Goal: Task Accomplishment & Management: Complete application form

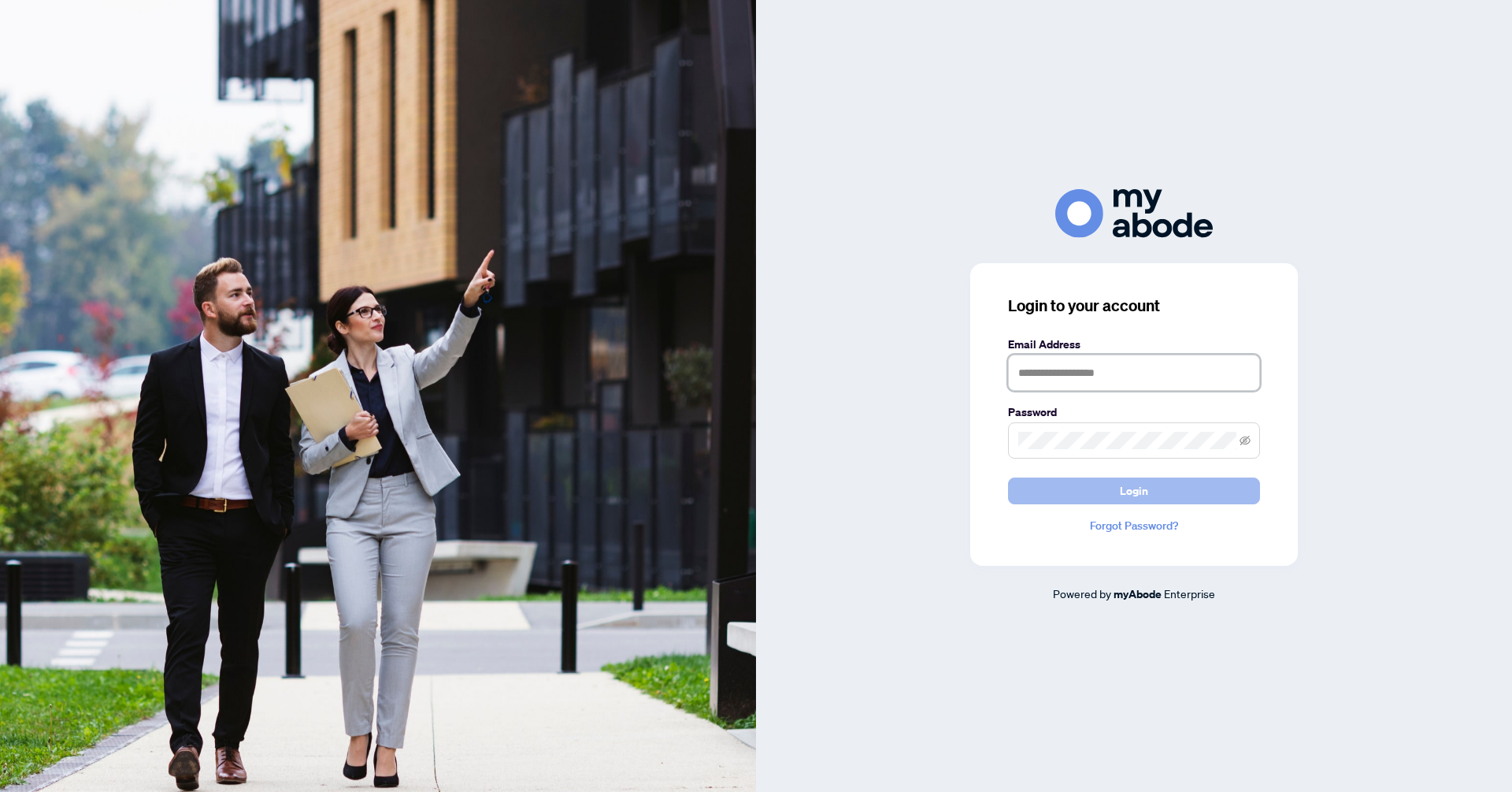
type input "**********"
click at [1199, 497] on button "Login" at bounding box center [1134, 491] width 252 height 27
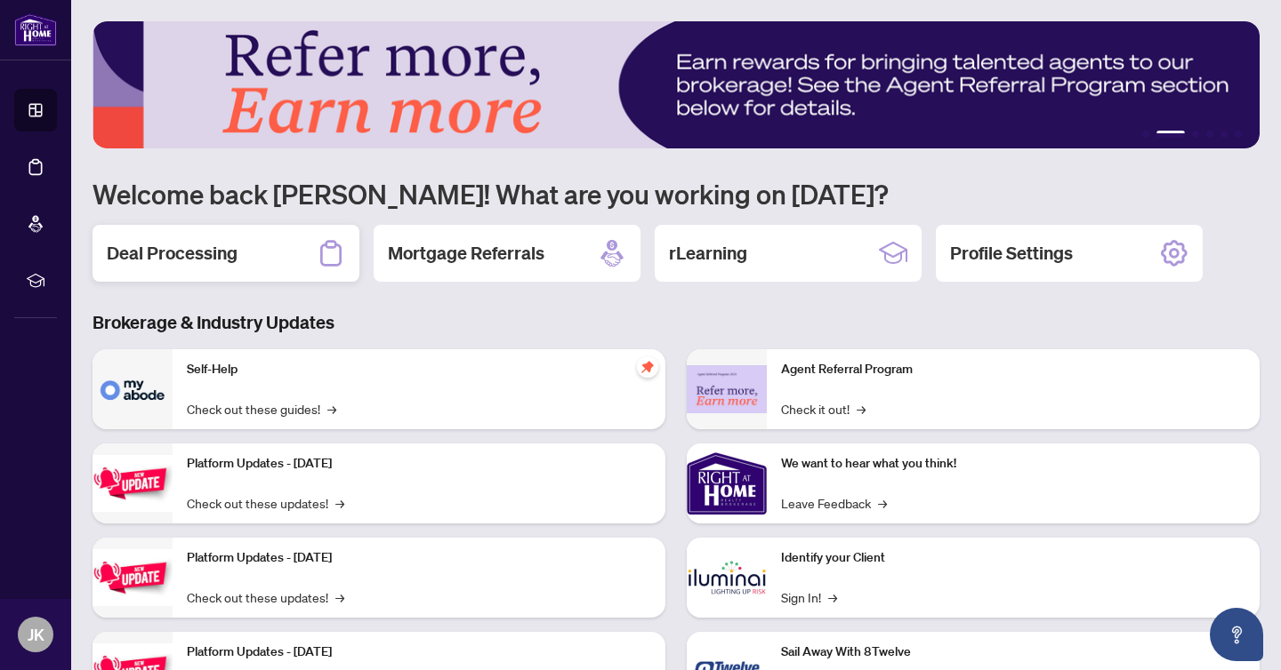
click at [265, 245] on div "Deal Processing" at bounding box center [225, 253] width 267 height 57
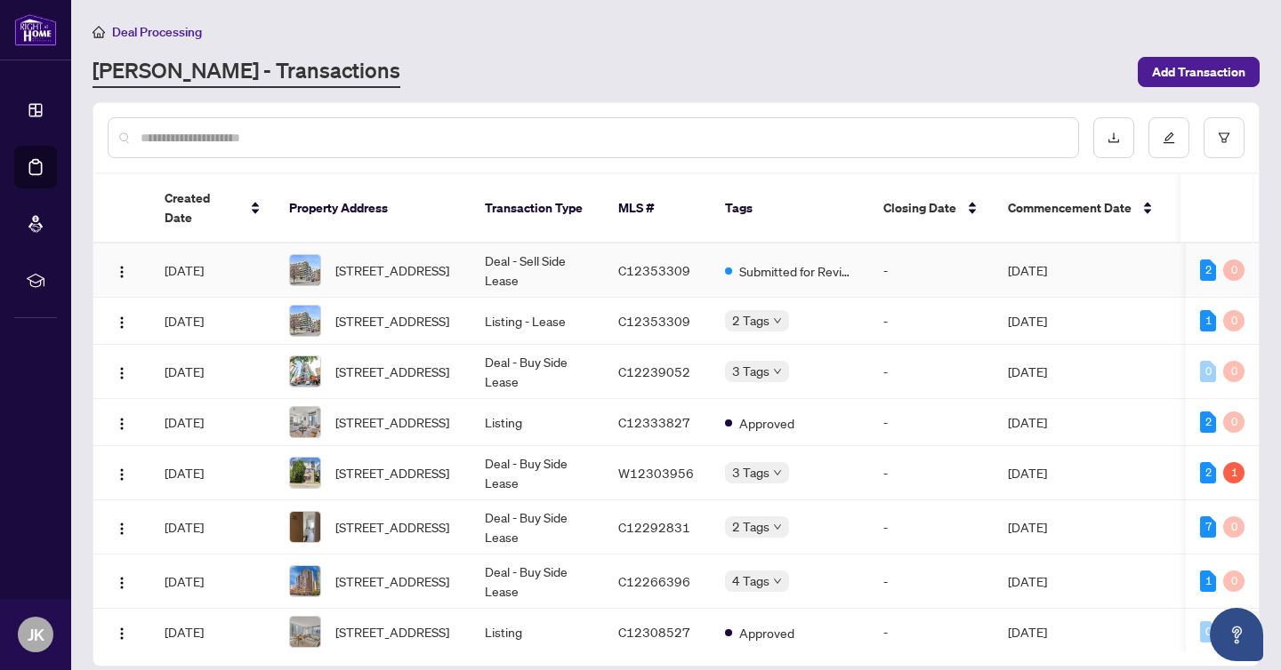
click at [466, 257] on td "[STREET_ADDRESS]" at bounding box center [373, 271] width 196 height 54
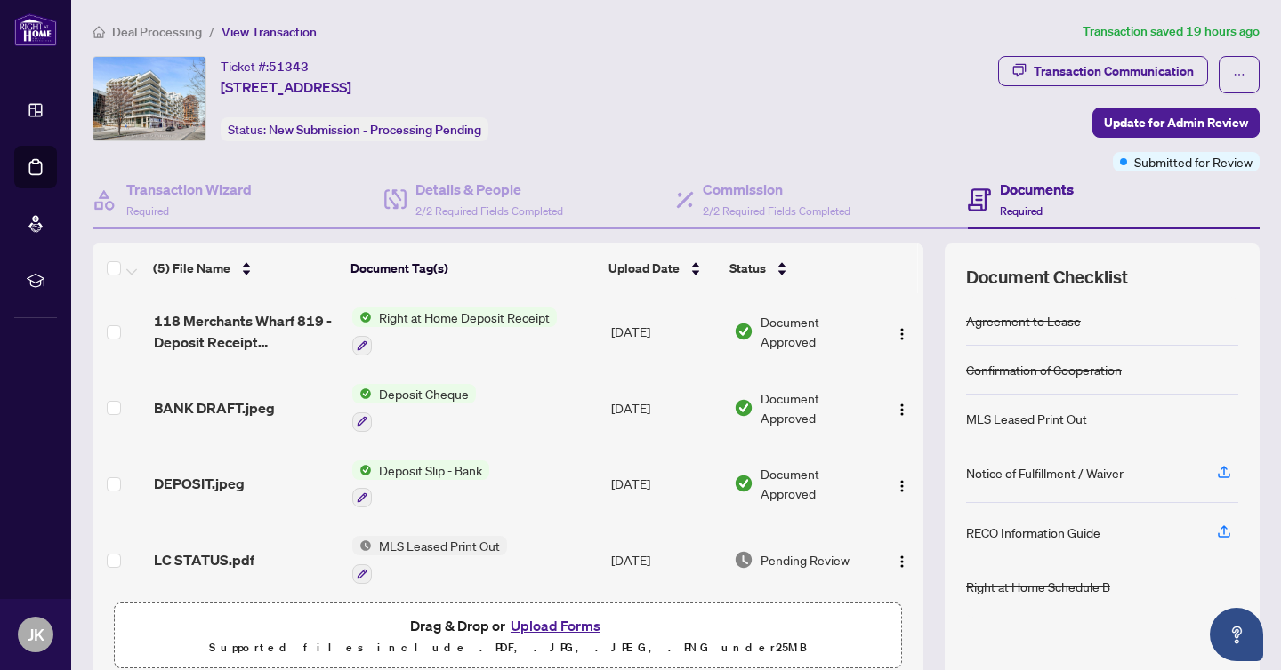
click at [180, 35] on span "Deal Processing" at bounding box center [157, 32] width 90 height 16
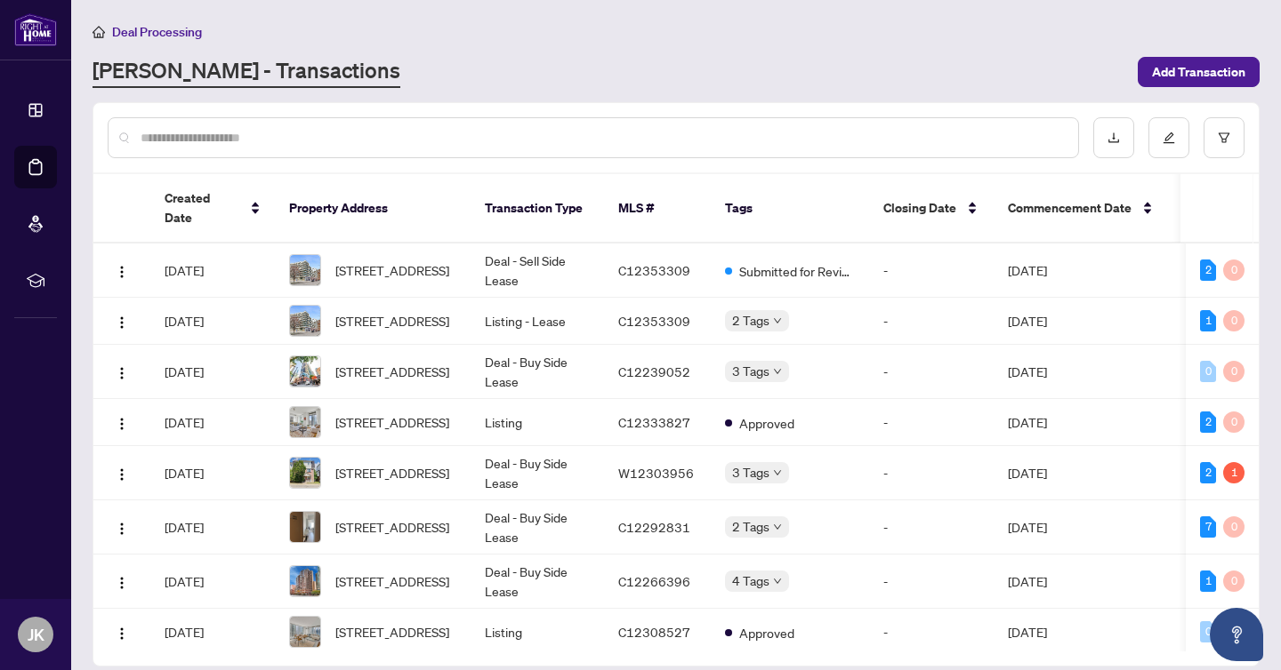
click at [450, 144] on input "text" at bounding box center [602, 138] width 923 height 20
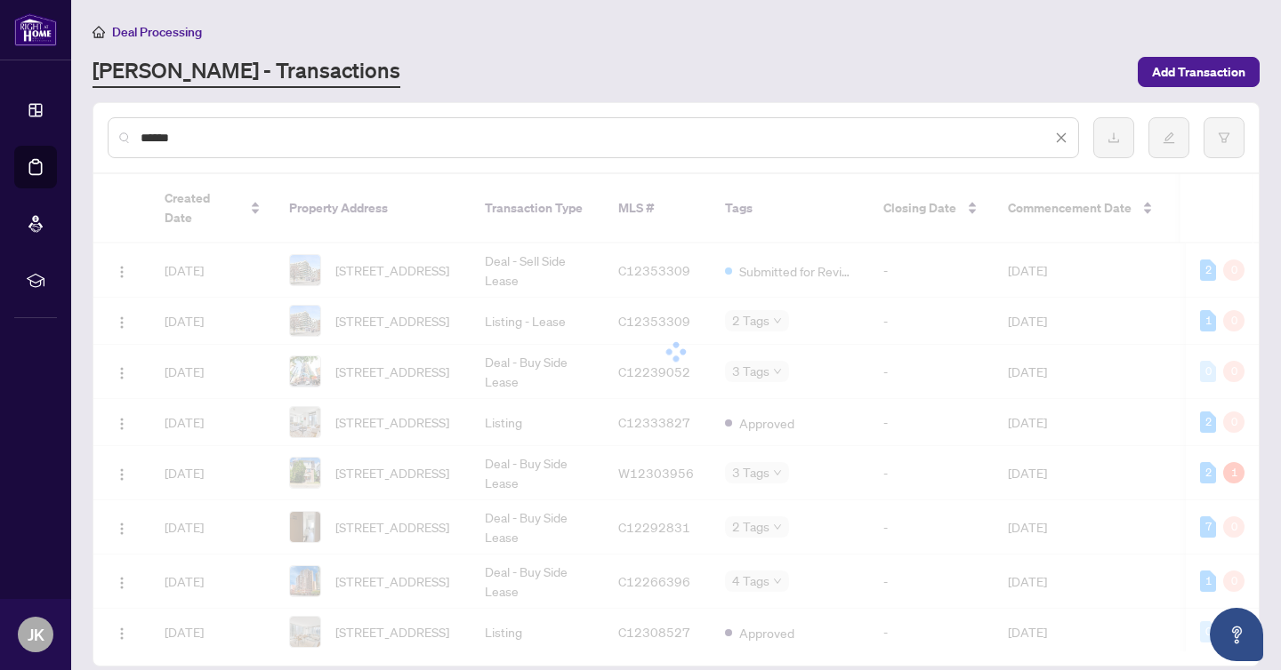
type input "******"
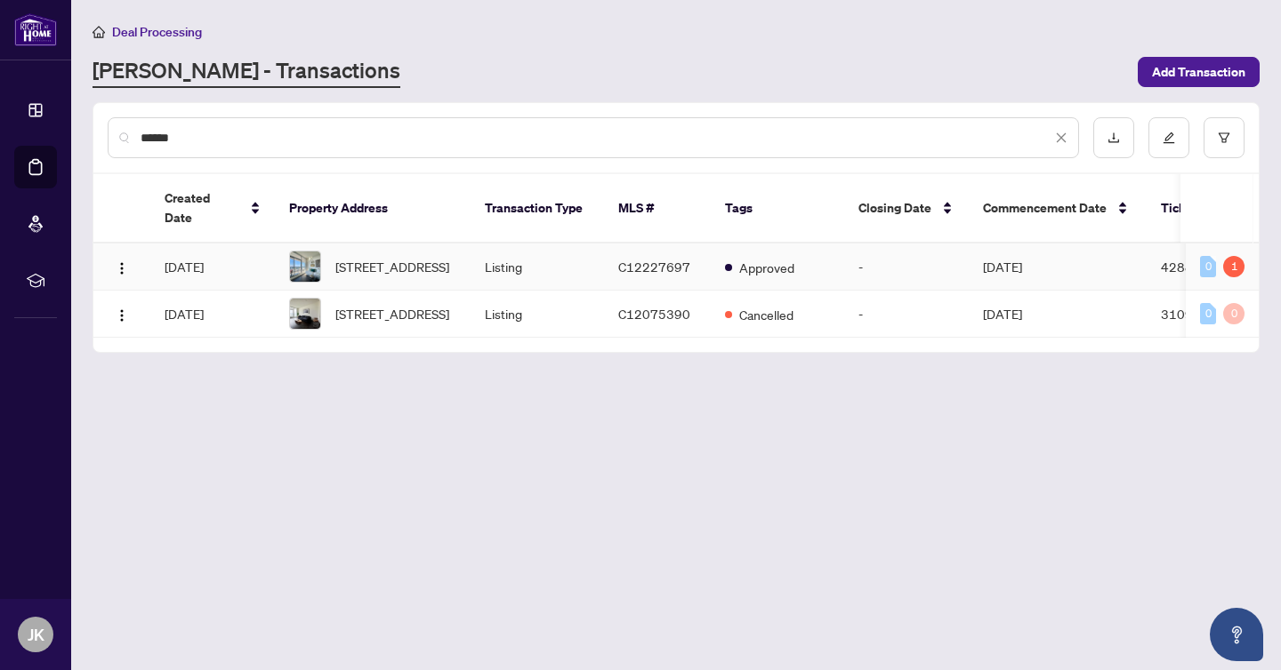
click at [675, 259] on span "C12227697" at bounding box center [654, 267] width 72 height 16
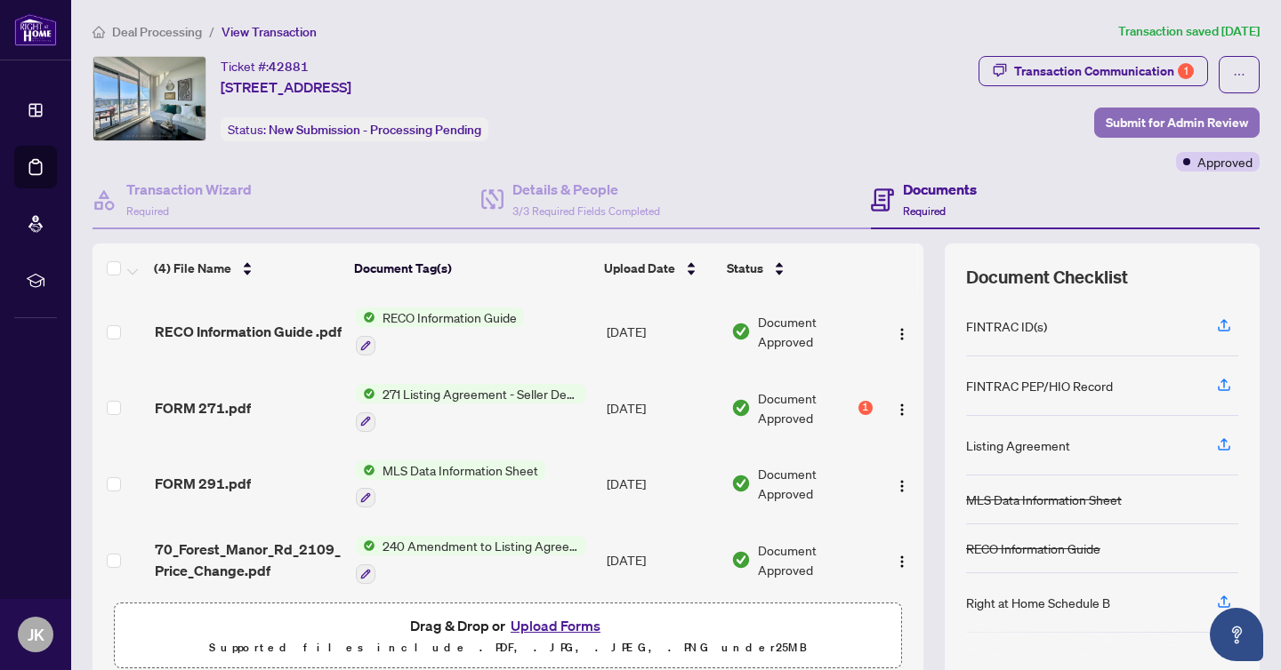
click at [1184, 127] on span "Submit for Admin Review" at bounding box center [1176, 122] width 142 height 28
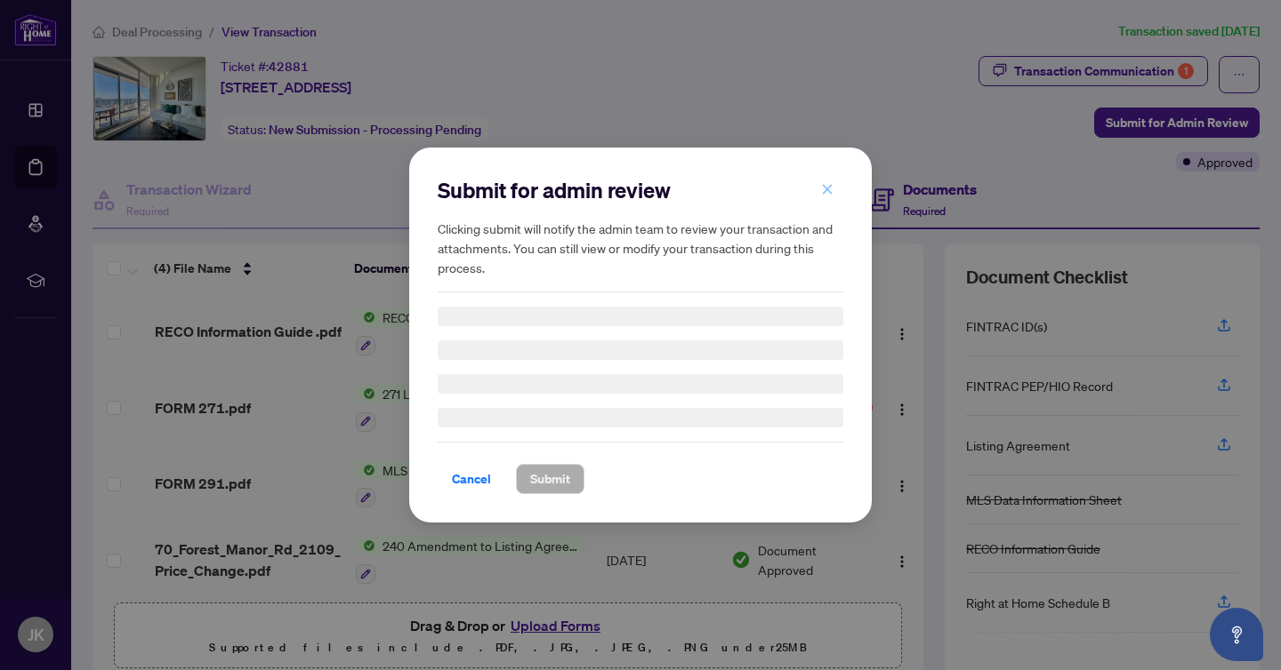
click at [827, 198] on span "button" at bounding box center [827, 189] width 12 height 28
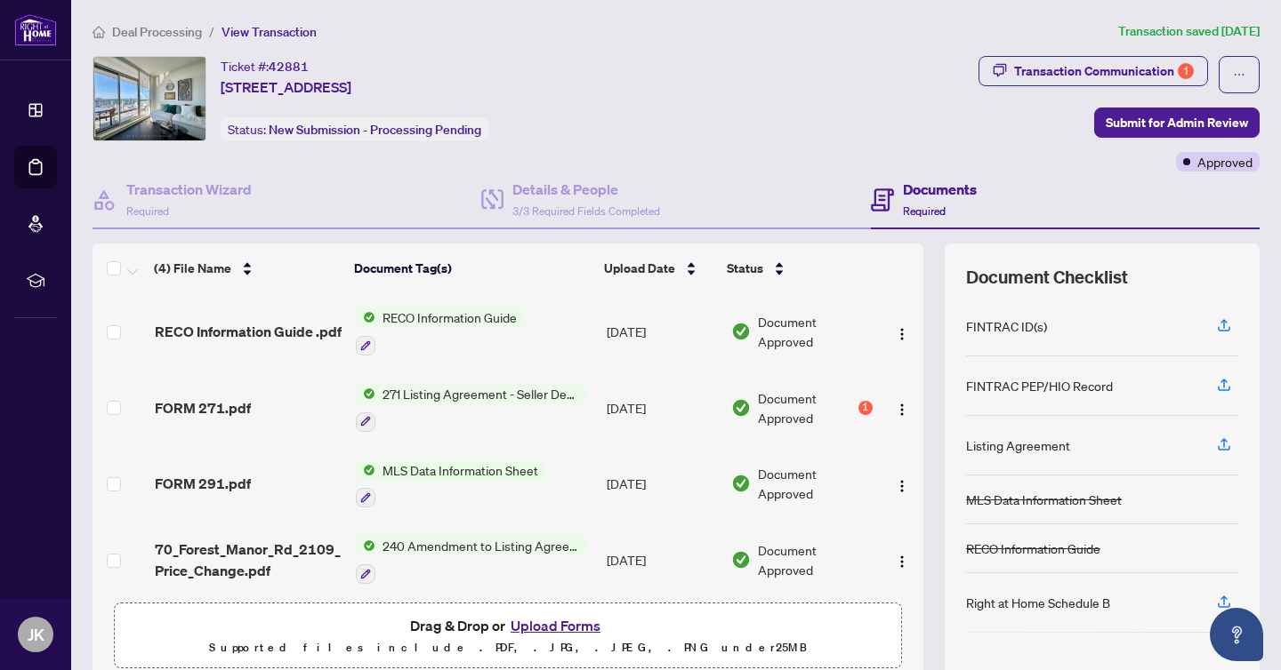
scroll to position [5, 0]
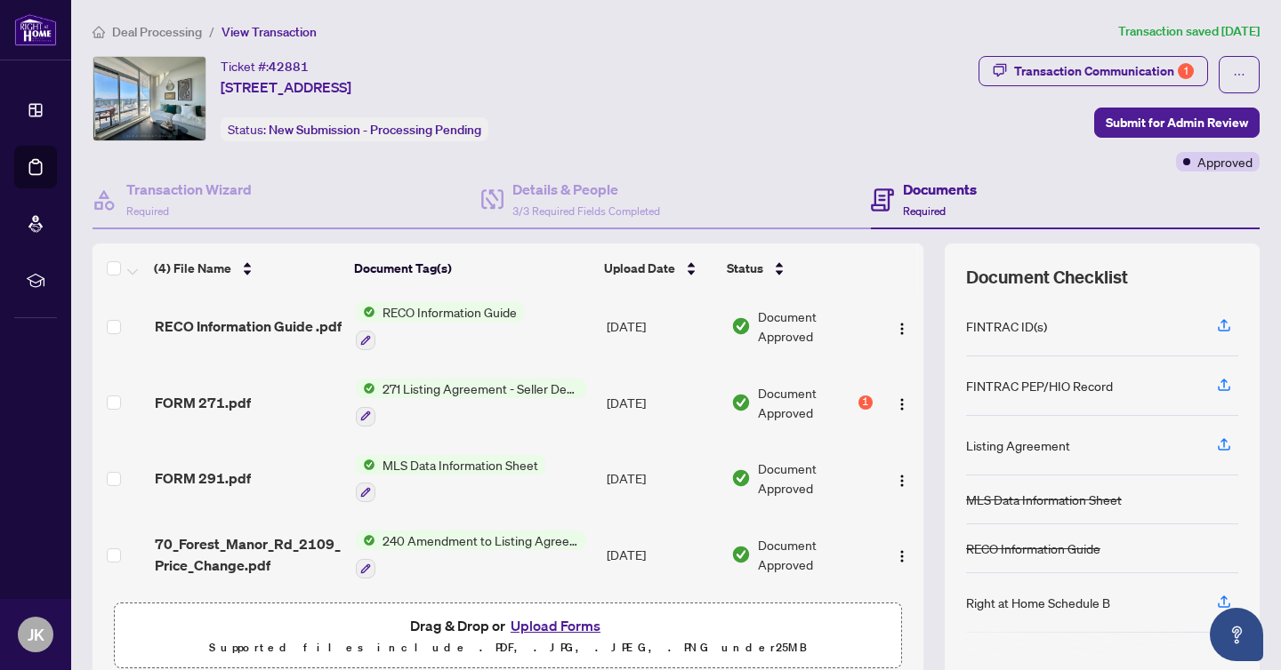
click at [573, 632] on button "Upload Forms" at bounding box center [555, 625] width 100 height 23
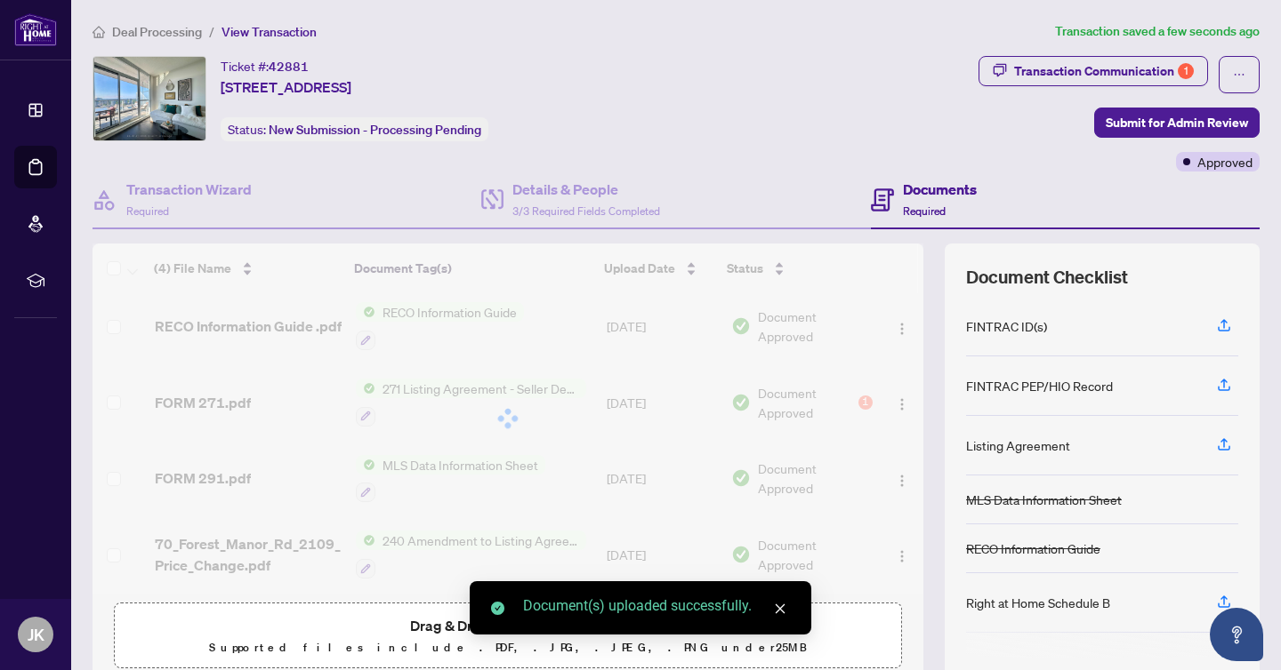
scroll to position [76, 0]
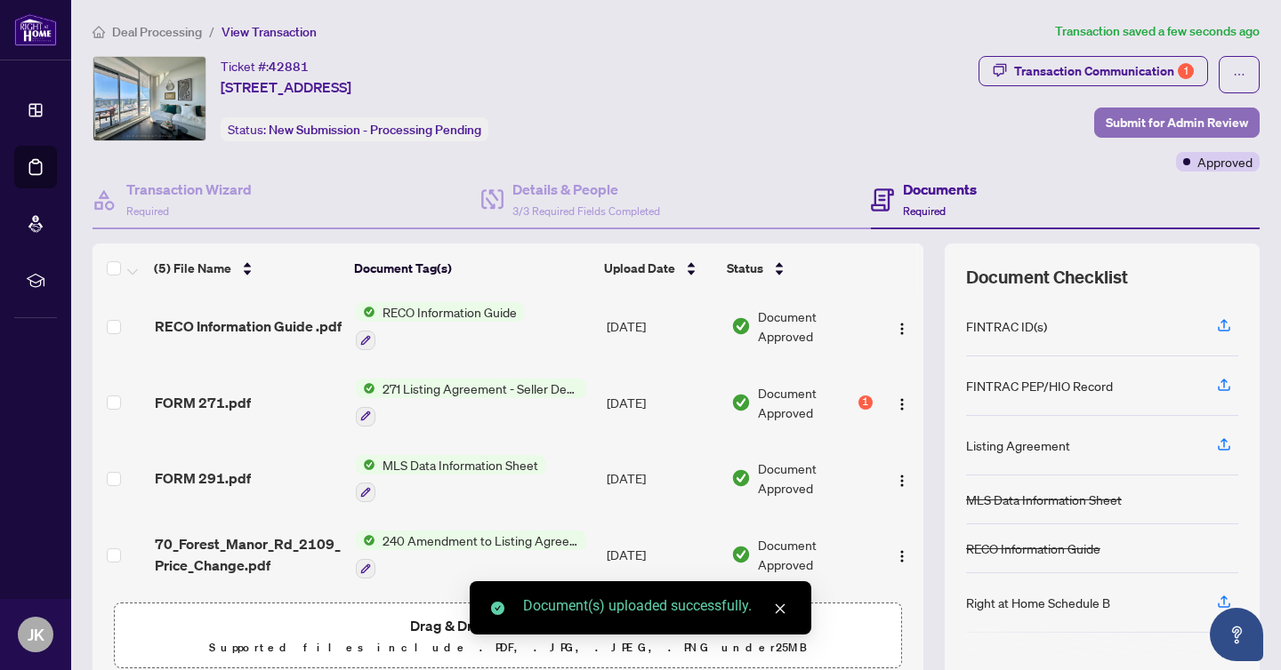
click at [1176, 121] on span "Submit for Admin Review" at bounding box center [1176, 122] width 142 height 28
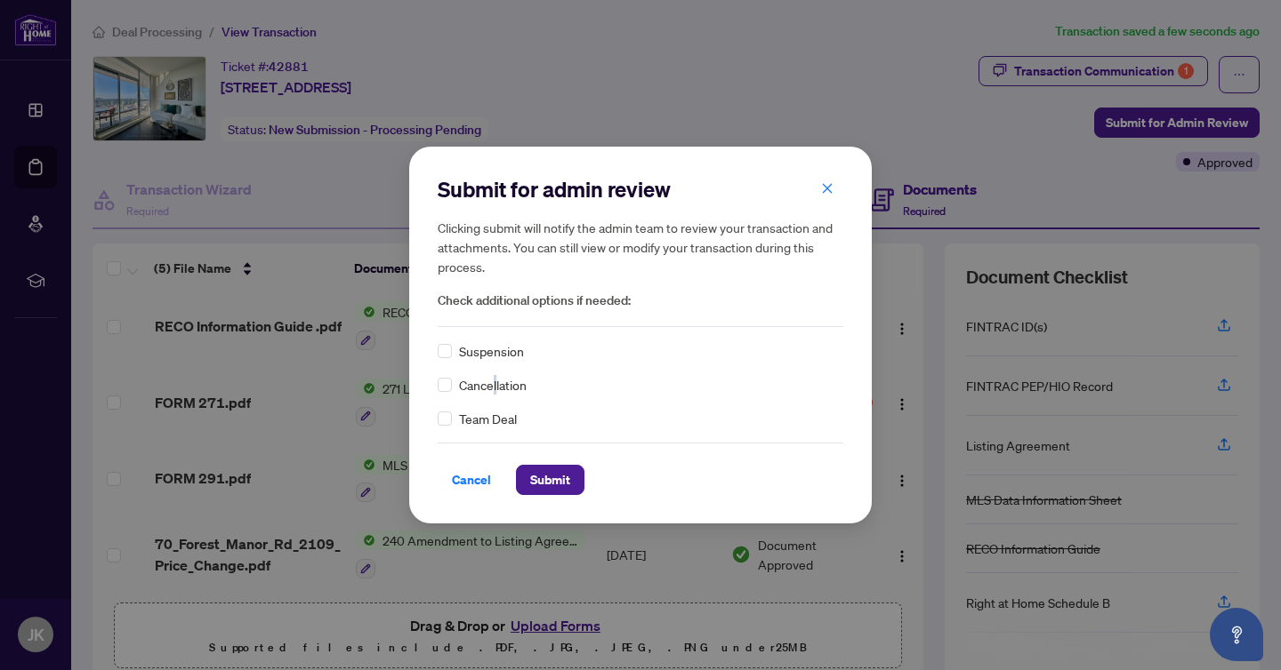
click at [491, 385] on span "Cancellation" at bounding box center [493, 385] width 68 height 20
click at [538, 479] on span "Submit" at bounding box center [550, 480] width 40 height 28
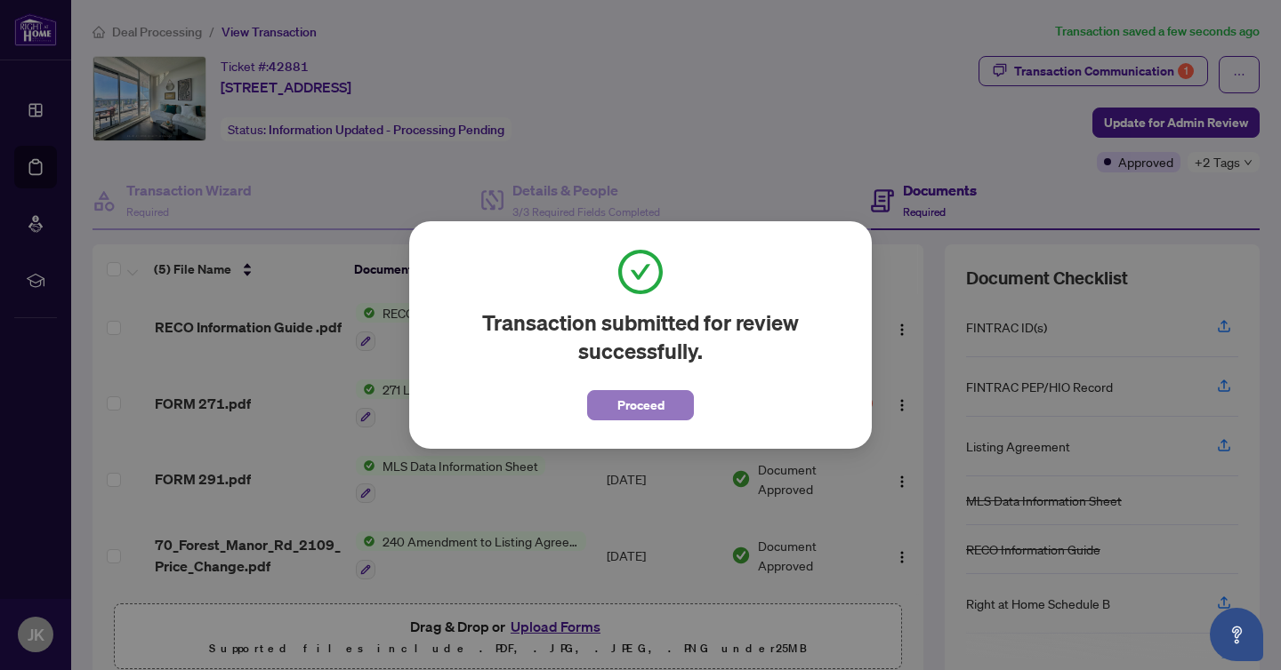
click at [656, 400] on span "Proceed" at bounding box center [640, 405] width 47 height 28
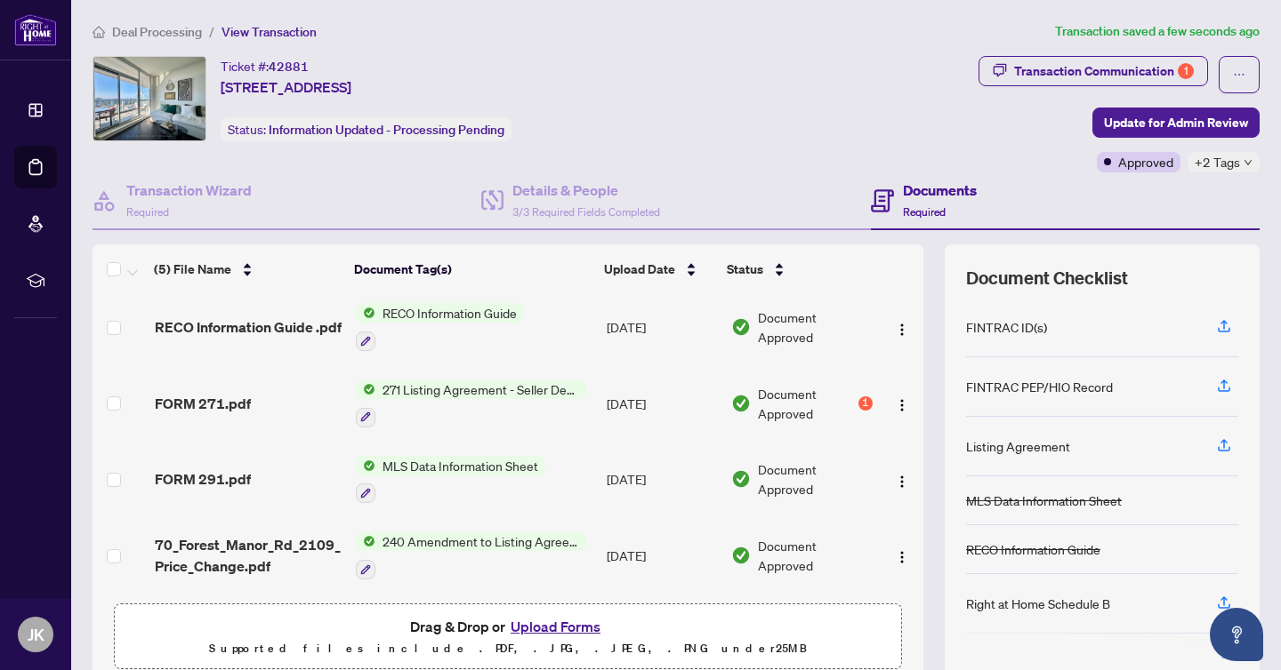
click at [133, 28] on span "Deal Processing" at bounding box center [157, 32] width 90 height 16
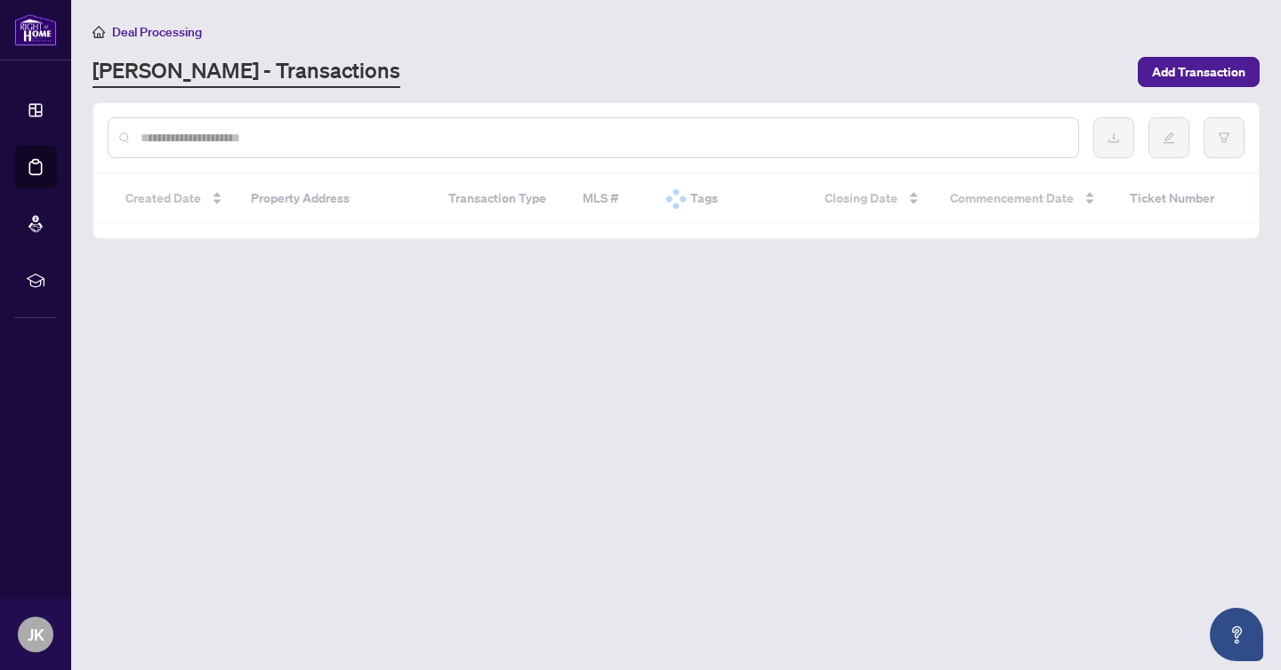
click at [133, 28] on span "Deal Processing" at bounding box center [157, 32] width 90 height 16
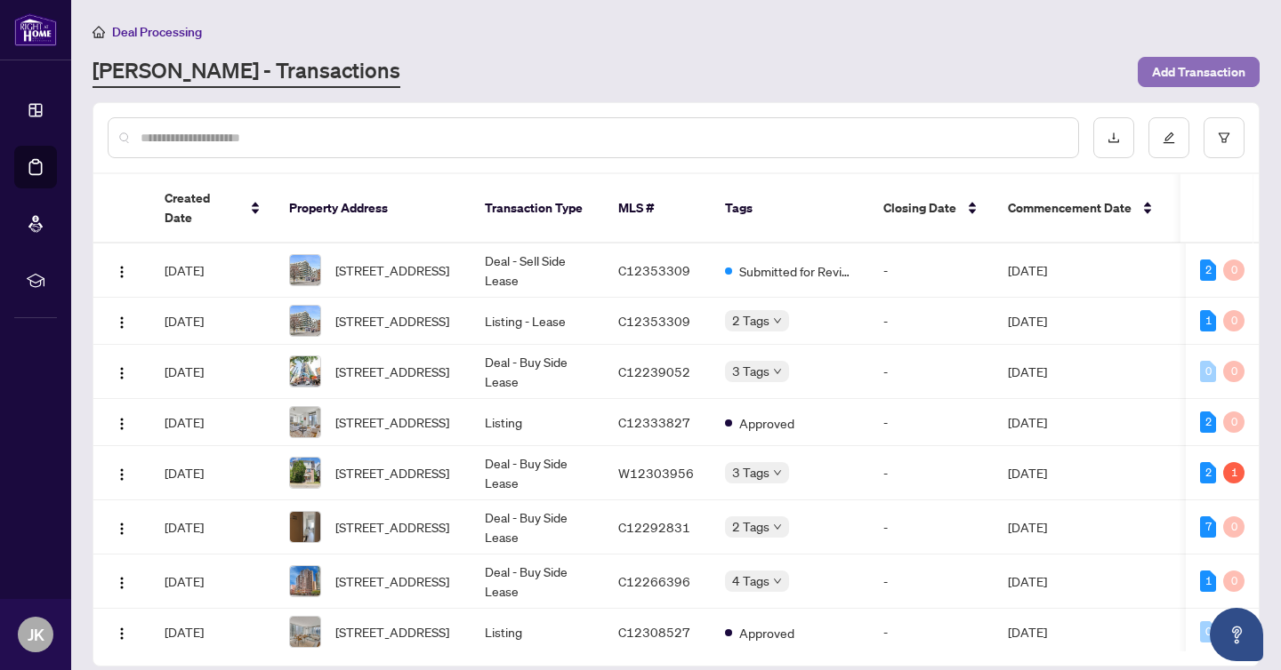
click at [1224, 77] on span "Add Transaction" at bounding box center [1198, 72] width 93 height 28
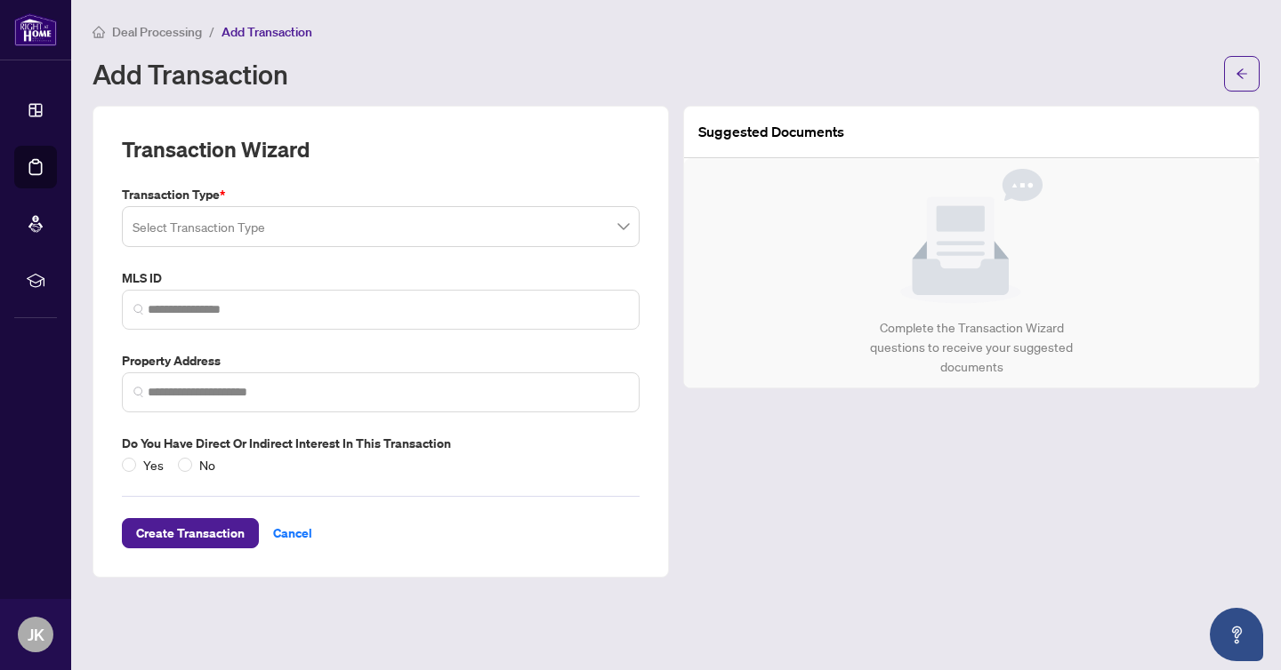
click at [284, 227] on input "search" at bounding box center [372, 229] width 480 height 39
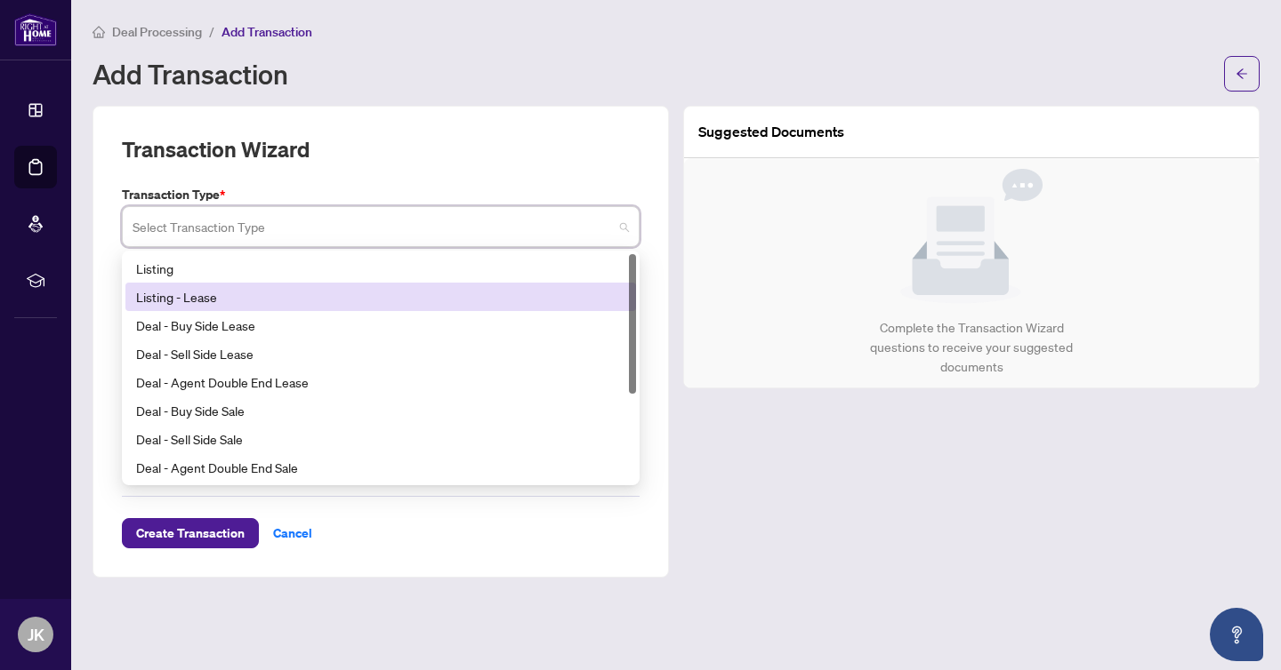
click at [252, 301] on div "Listing - Lease" at bounding box center [380, 297] width 489 height 20
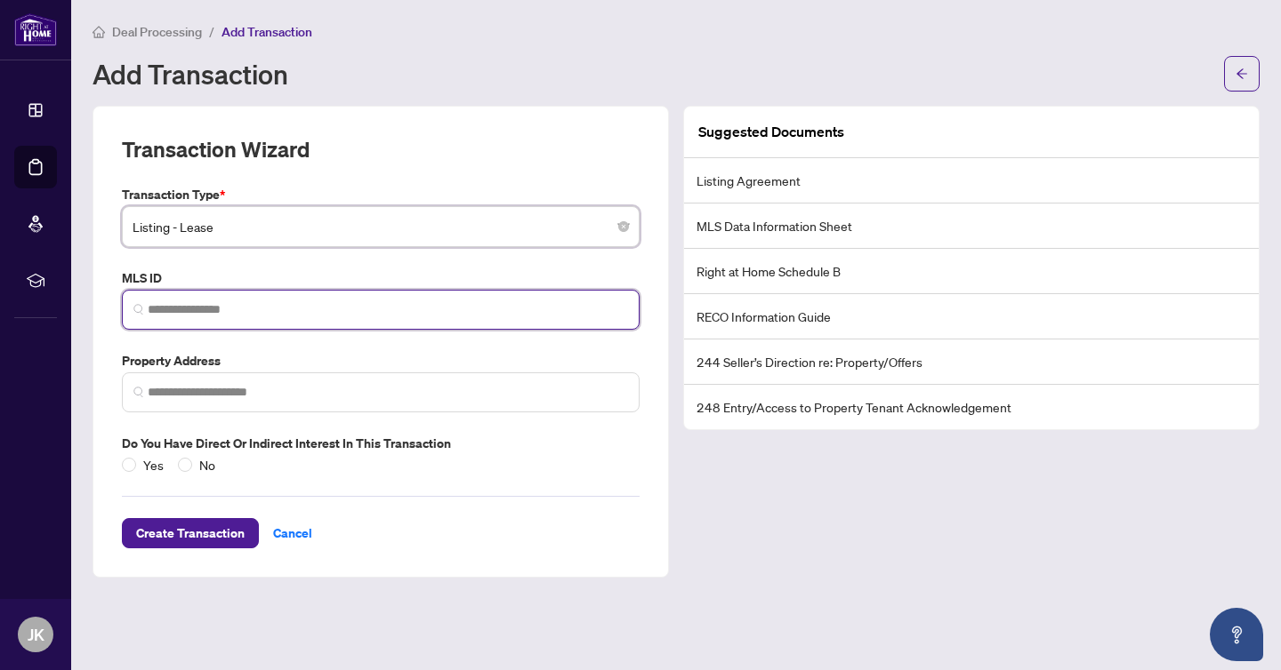
click at [252, 316] on input "search" at bounding box center [388, 310] width 480 height 19
paste input "*********"
type input "*********"
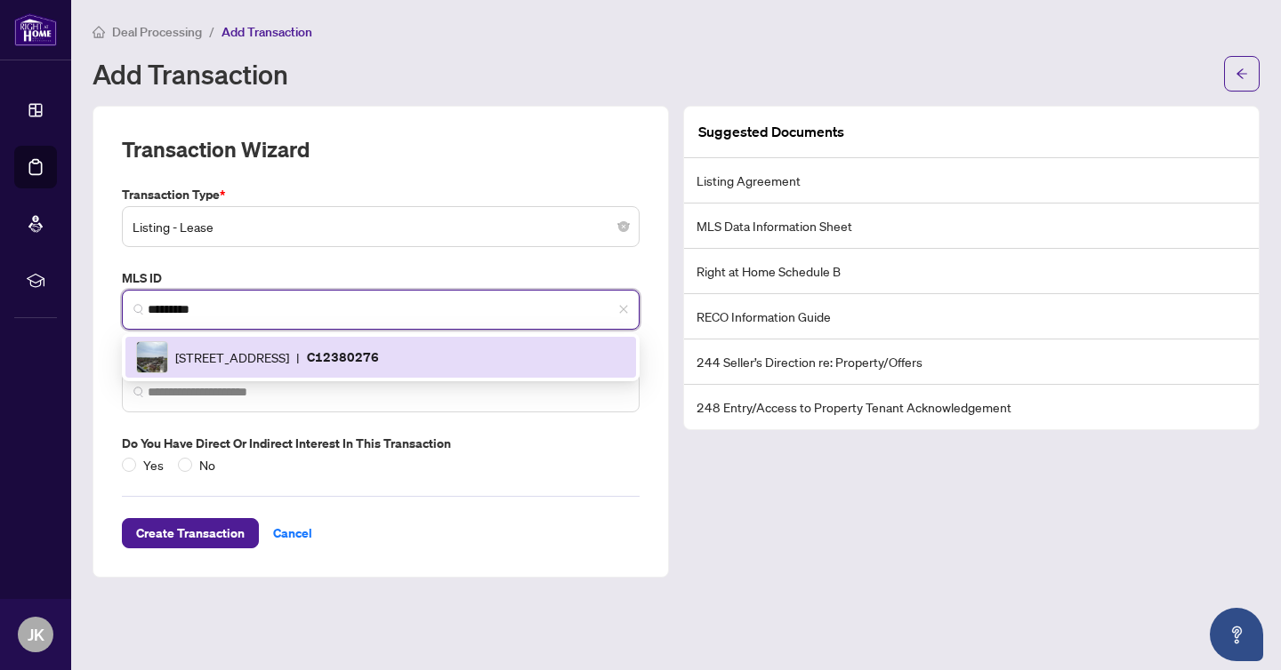
click at [261, 349] on span "[STREET_ADDRESS]" at bounding box center [232, 358] width 114 height 20
type input "**********"
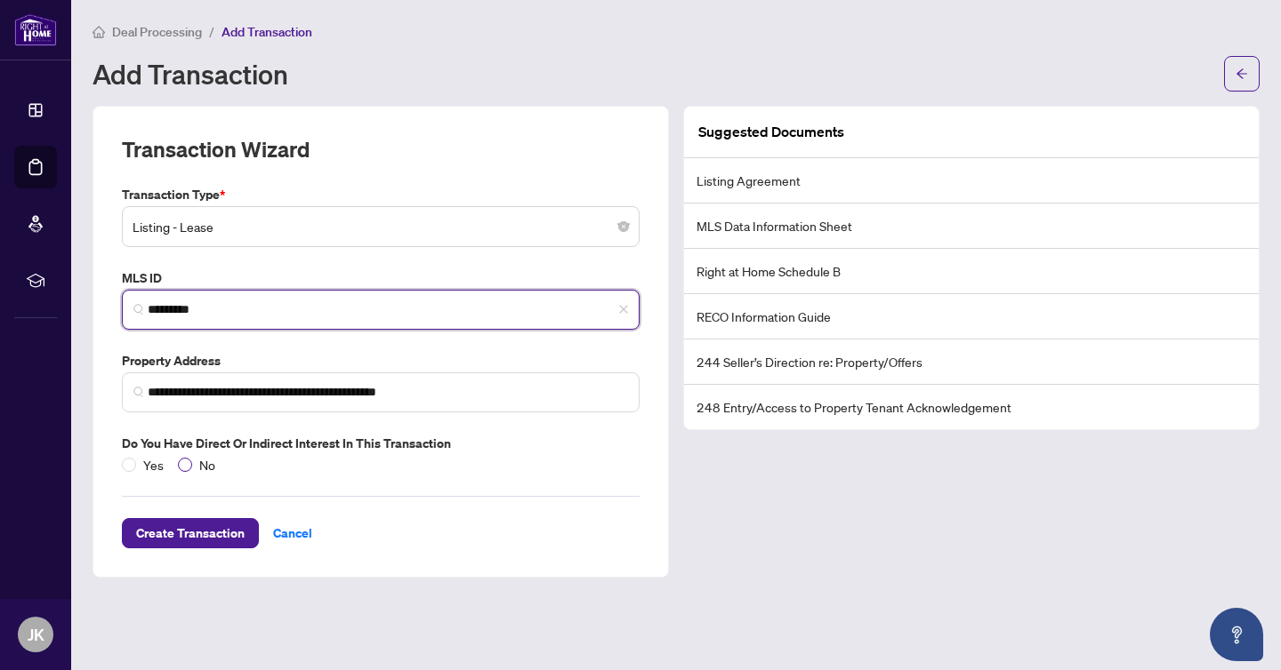
type input "*********"
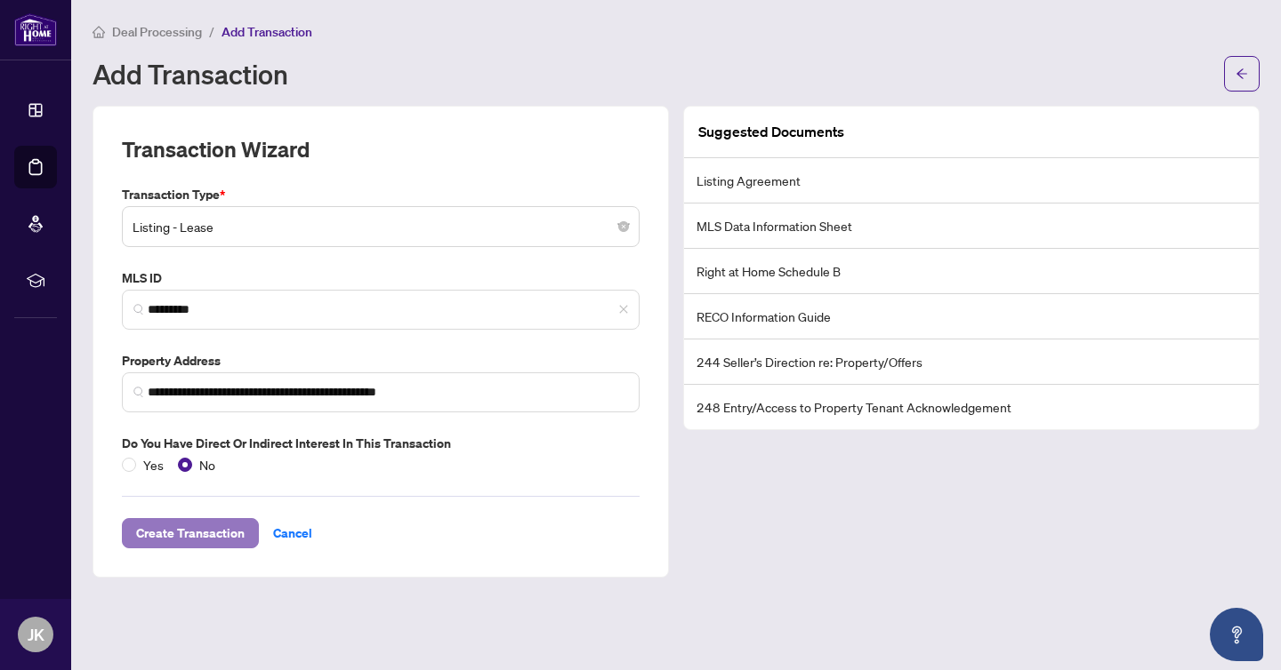
click at [201, 531] on span "Create Transaction" at bounding box center [190, 533] width 108 height 28
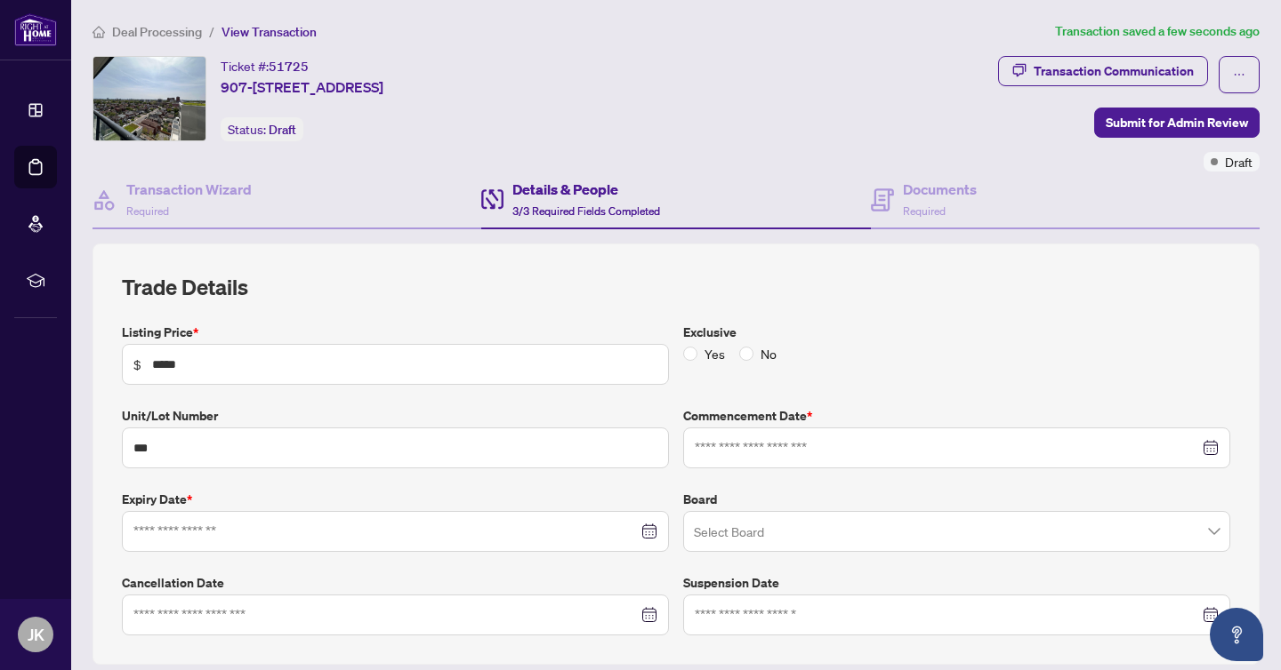
type input "**********"
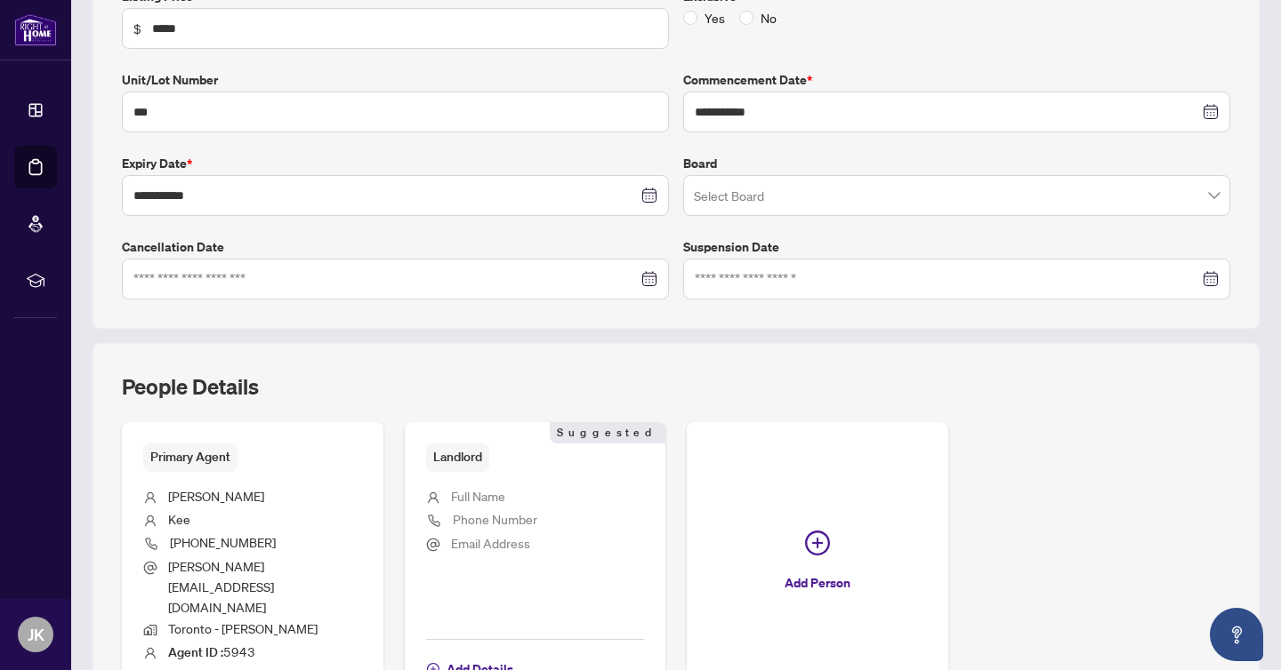
scroll to position [427, 0]
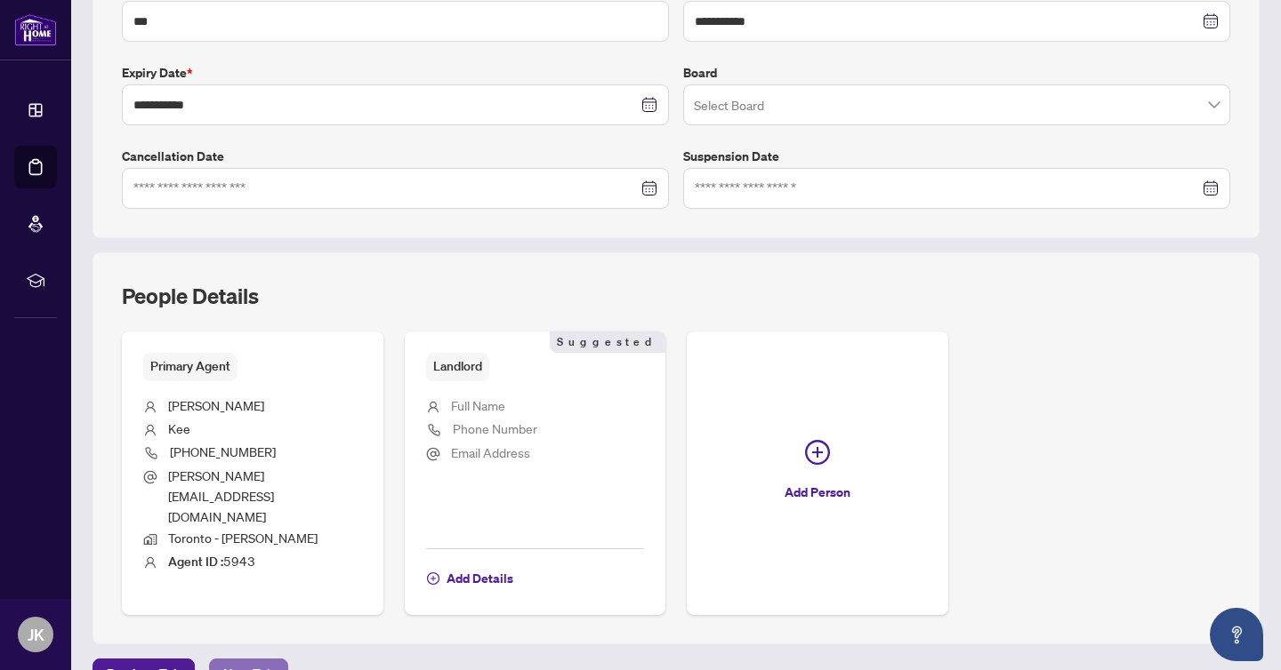
click at [261, 660] on span "Next Tab" at bounding box center [248, 674] width 51 height 28
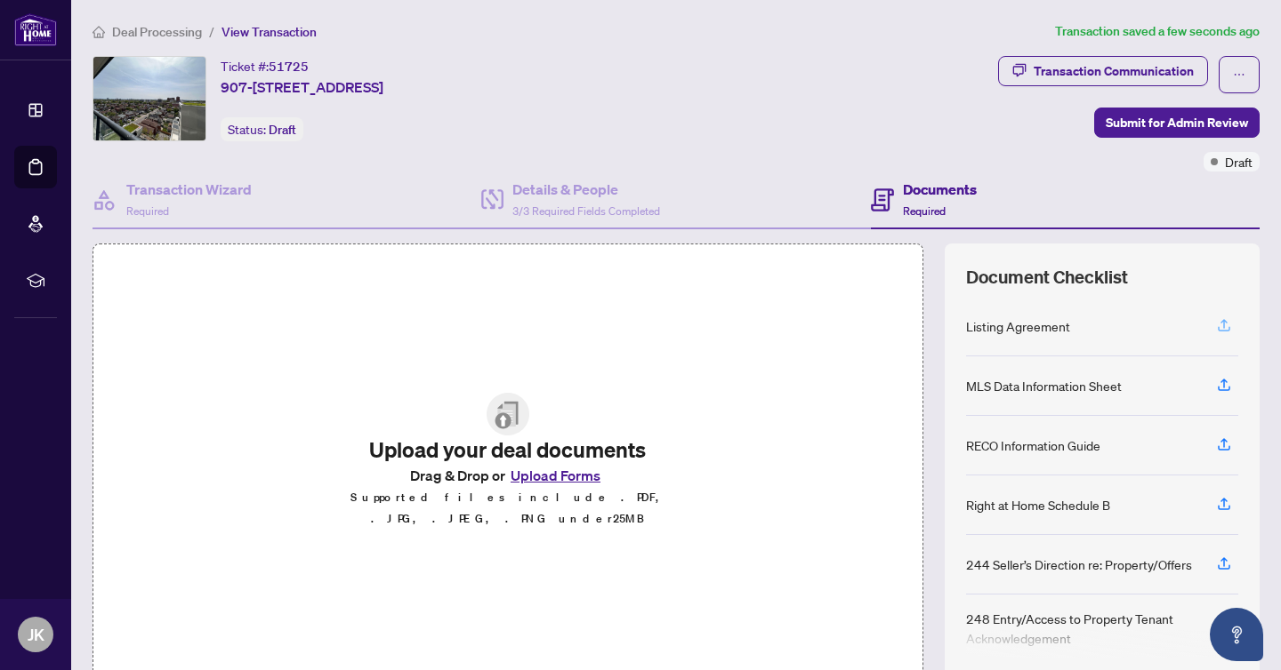
click at [1221, 327] on icon "button" at bounding box center [1224, 325] width 16 height 16
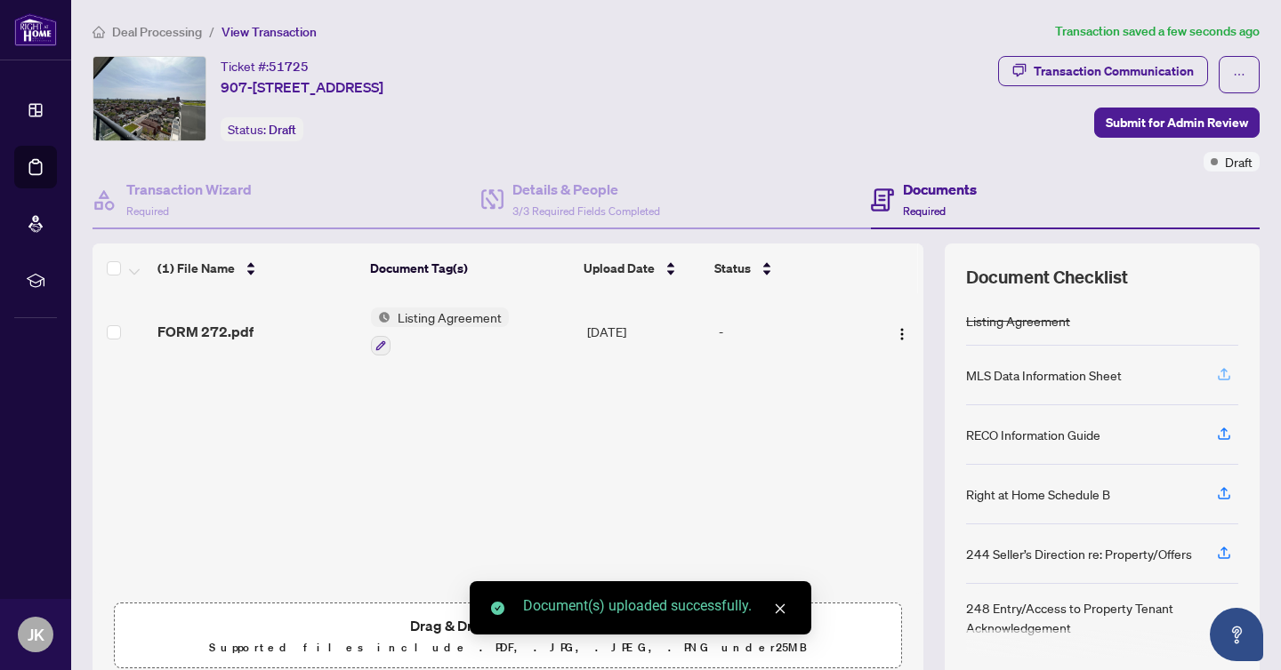
click at [1228, 375] on icon "button" at bounding box center [1223, 377] width 12 height 4
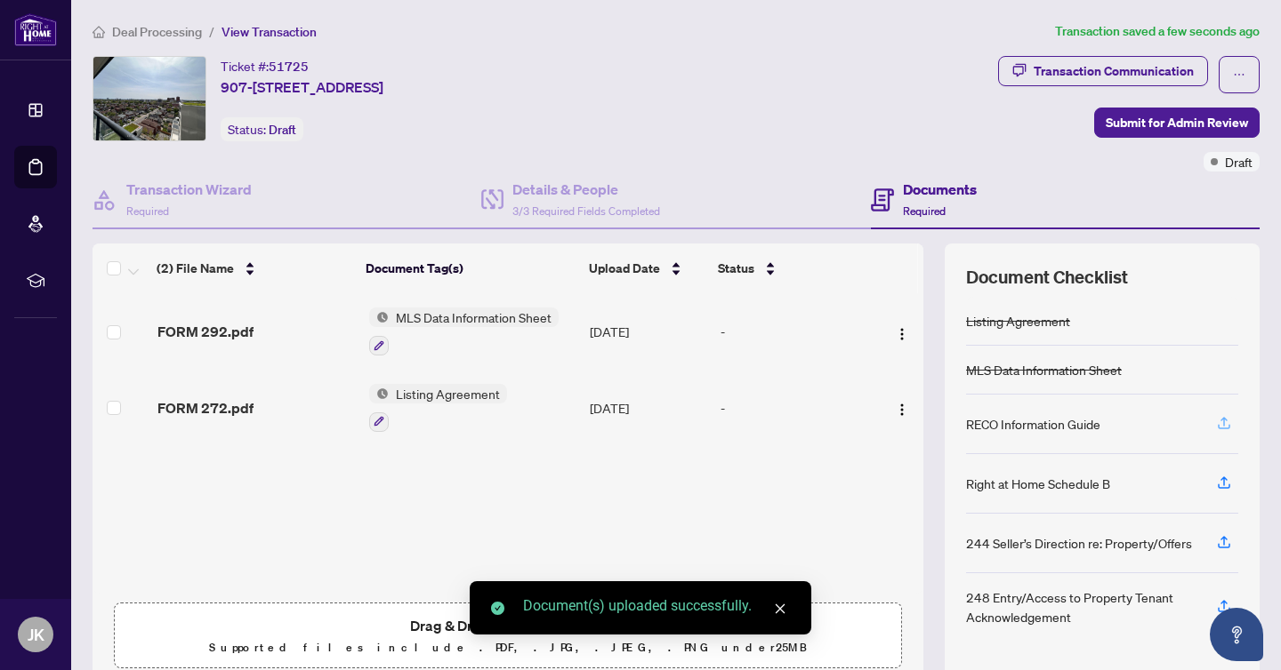
click at [1228, 419] on icon "button" at bounding box center [1224, 423] width 16 height 16
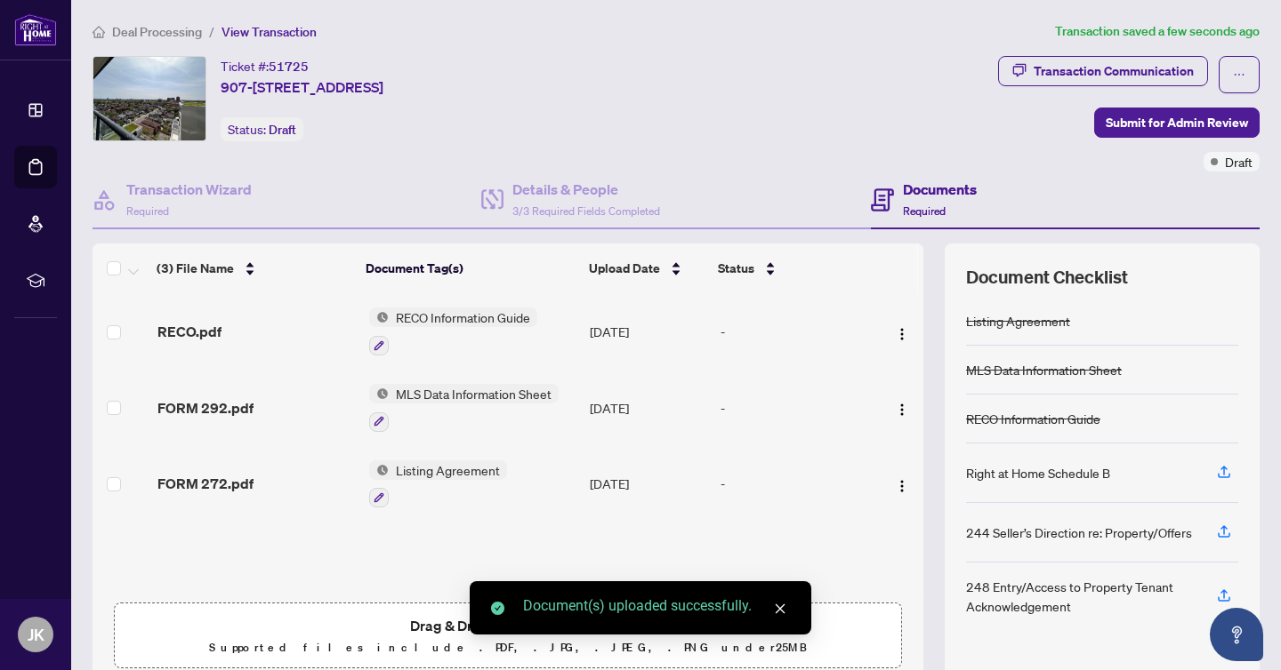
scroll to position [73, 0]
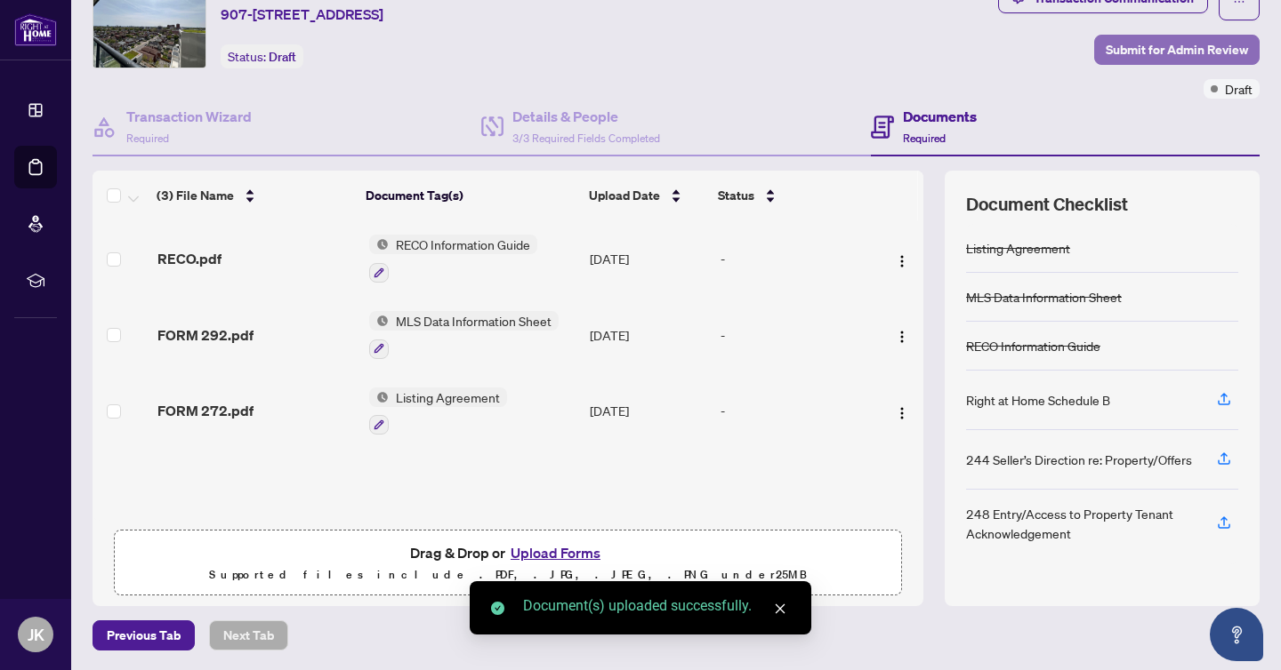
click at [1175, 43] on span "Submit for Admin Review" at bounding box center [1176, 50] width 142 height 28
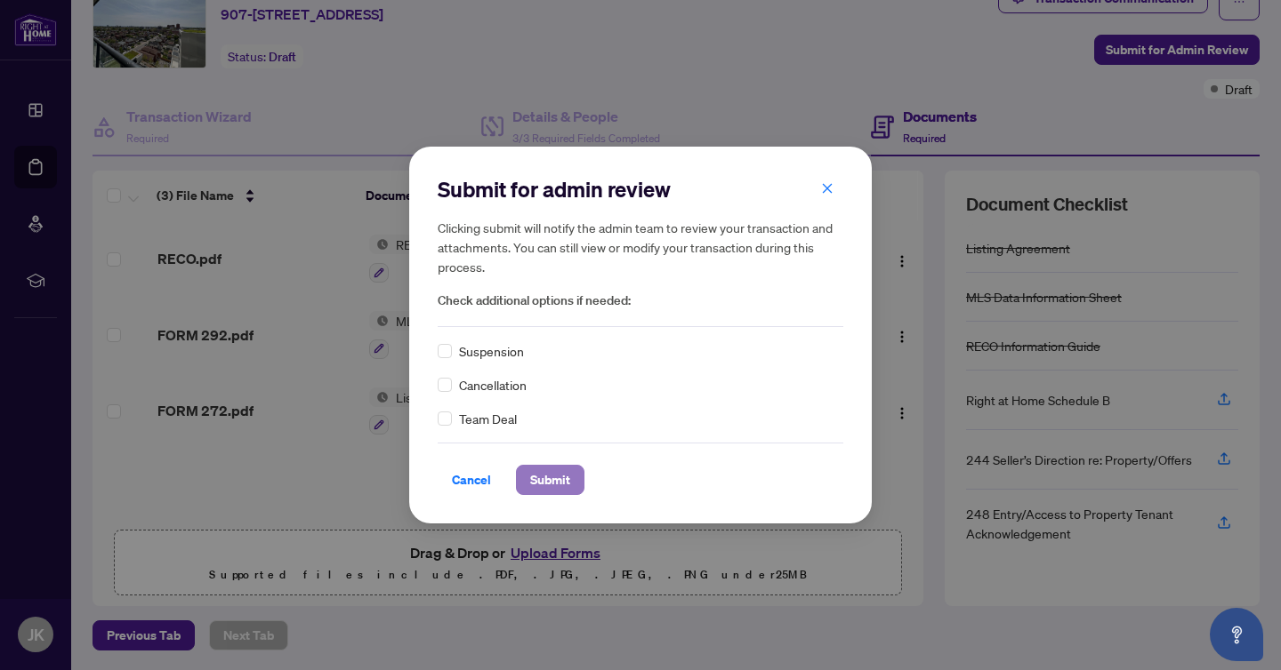
click at [544, 471] on span "Submit" at bounding box center [550, 480] width 40 height 28
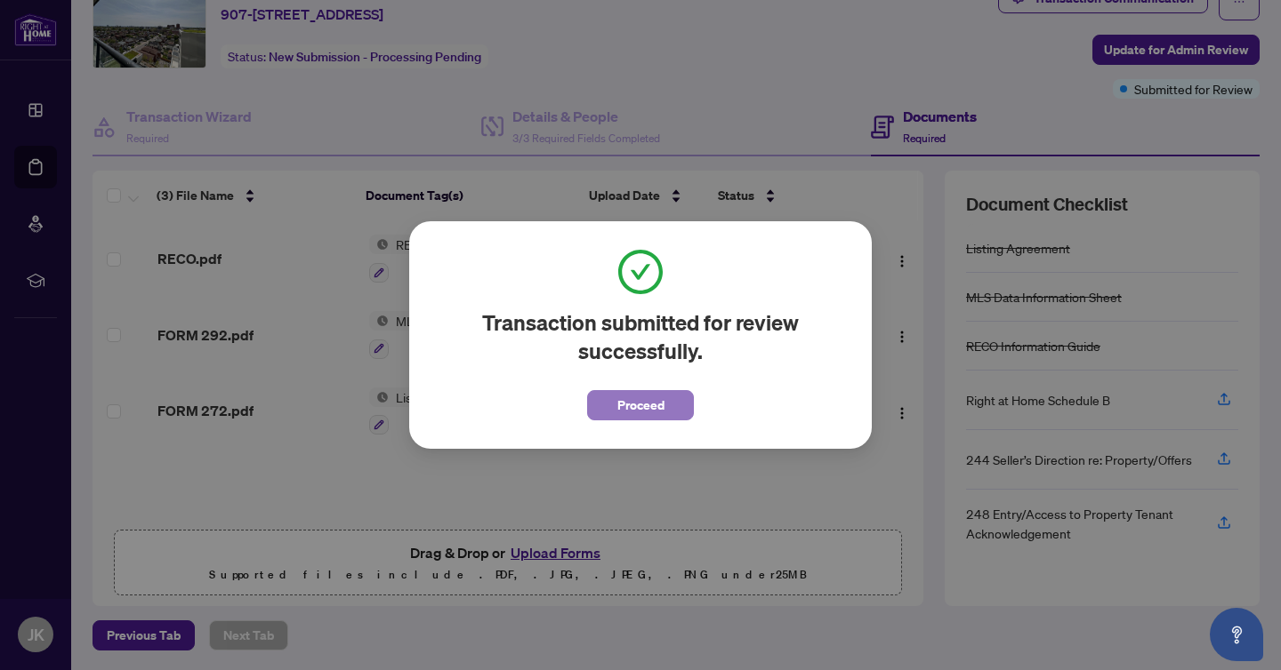
click at [655, 412] on span "Proceed" at bounding box center [640, 405] width 47 height 28
